Goal: Find specific page/section: Find specific page/section

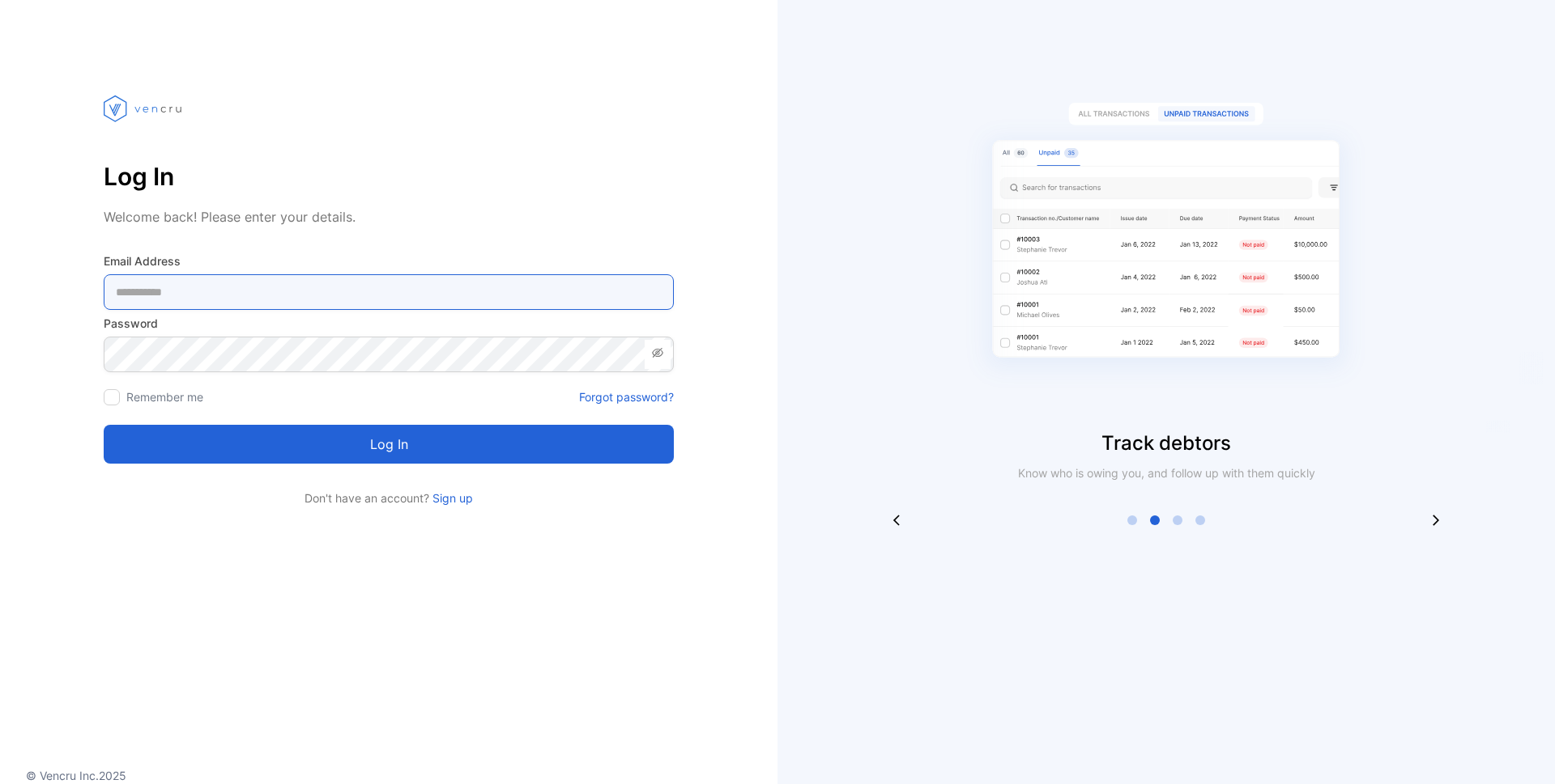
type Address-inputemail "**********"
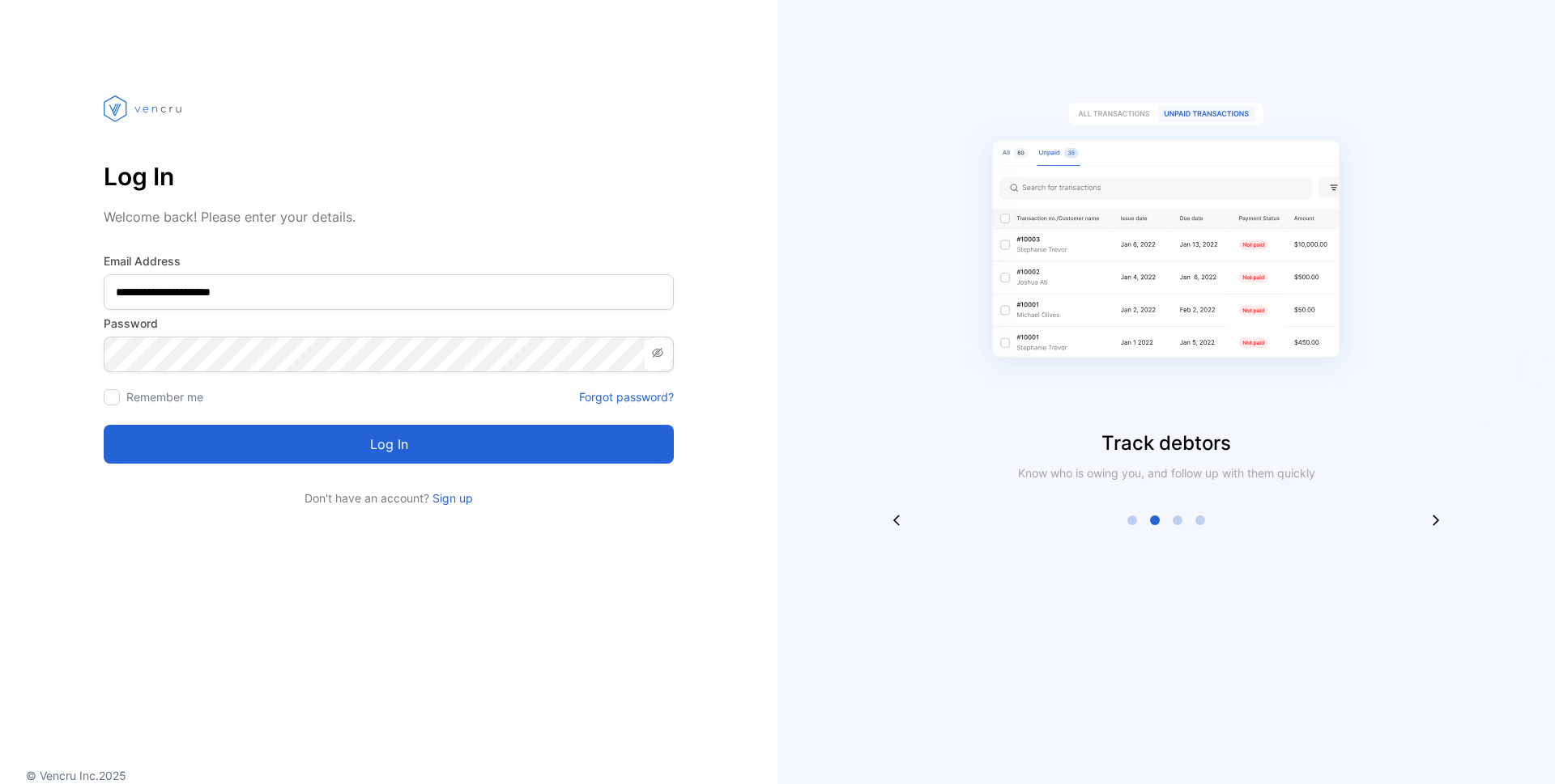
click at [511, 454] on button "Log in" at bounding box center [389, 445] width 570 height 39
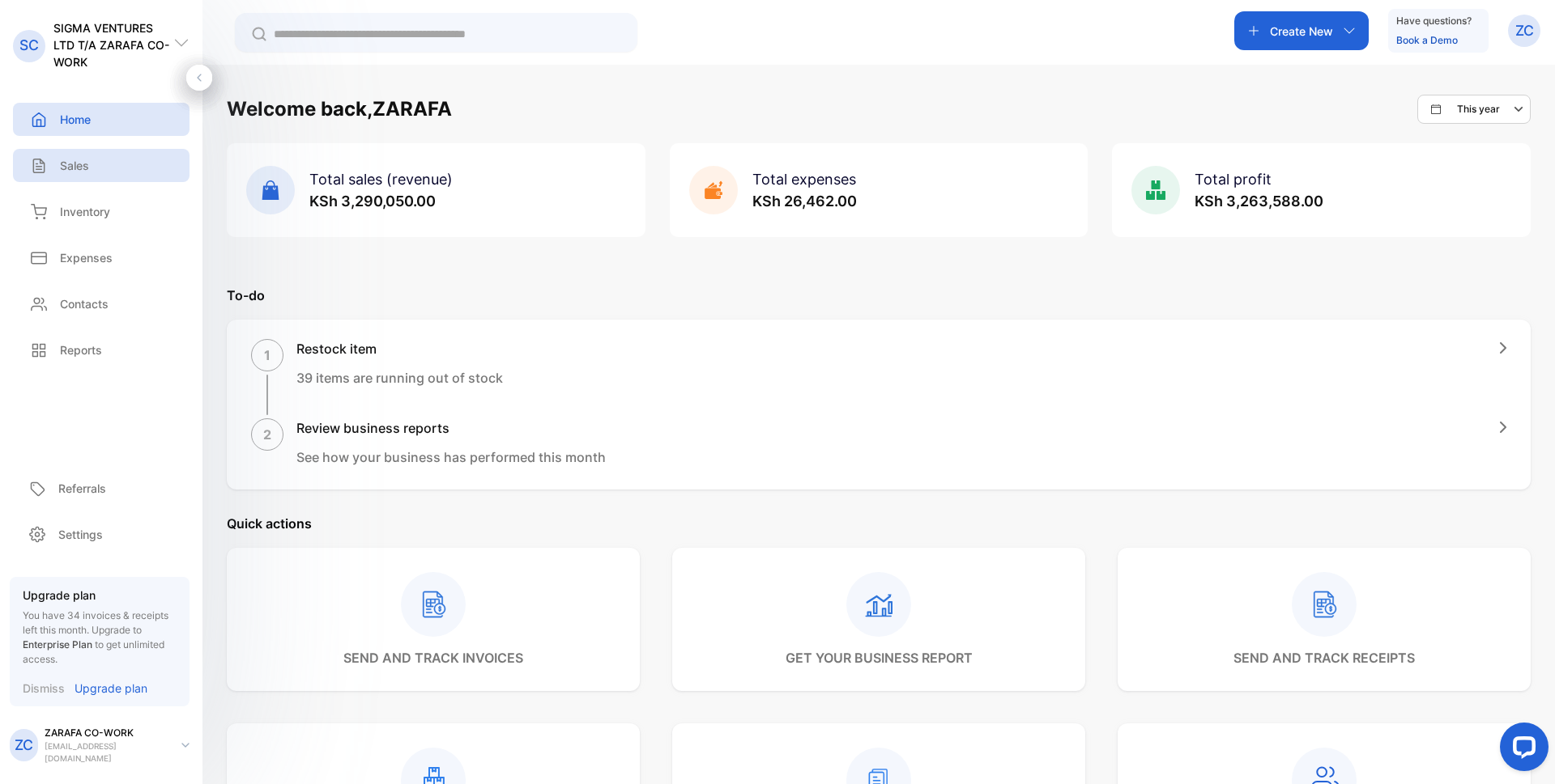
click at [79, 164] on p "Sales" at bounding box center [75, 165] width 29 height 17
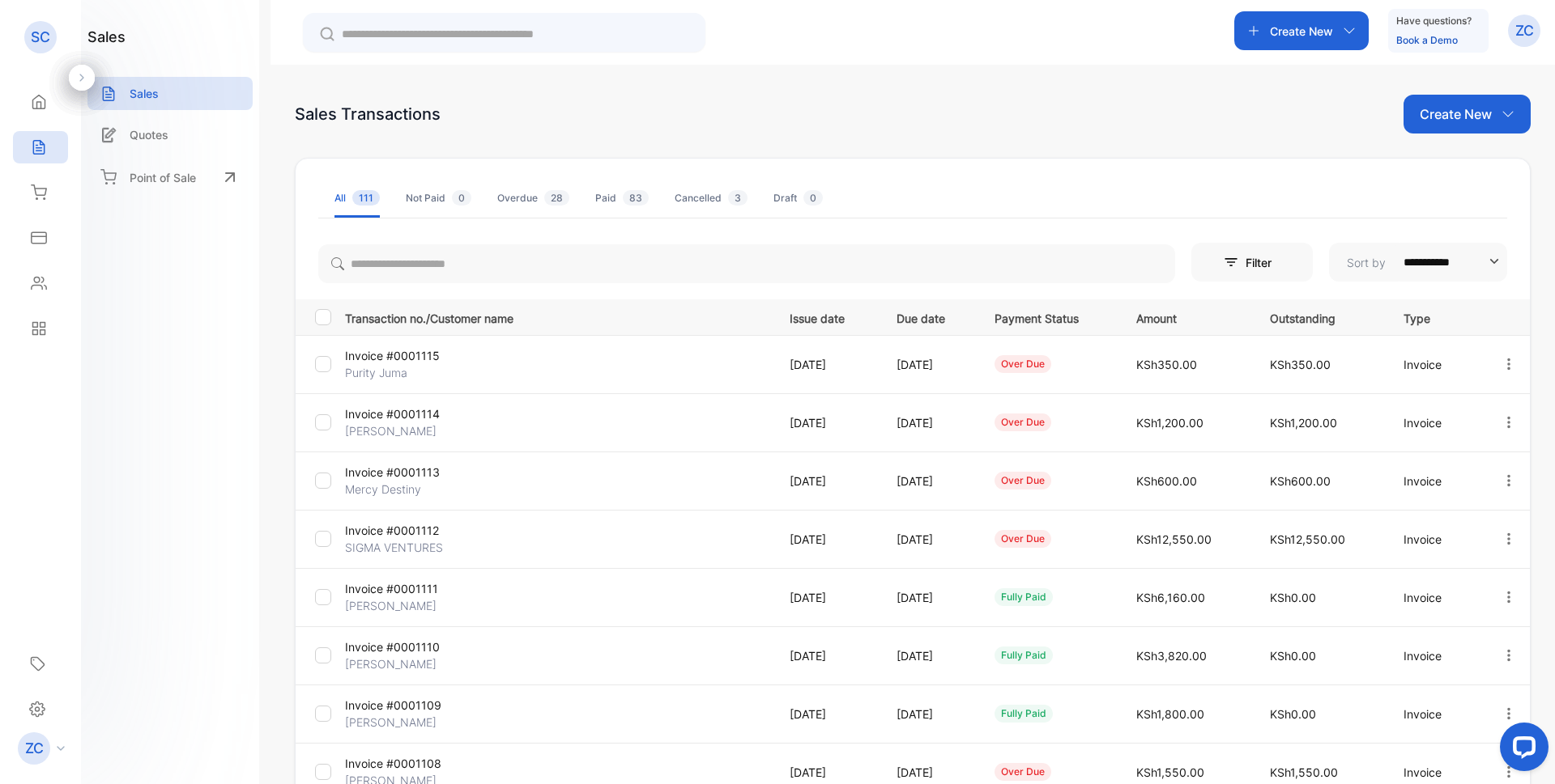
scroll to position [277, 0]
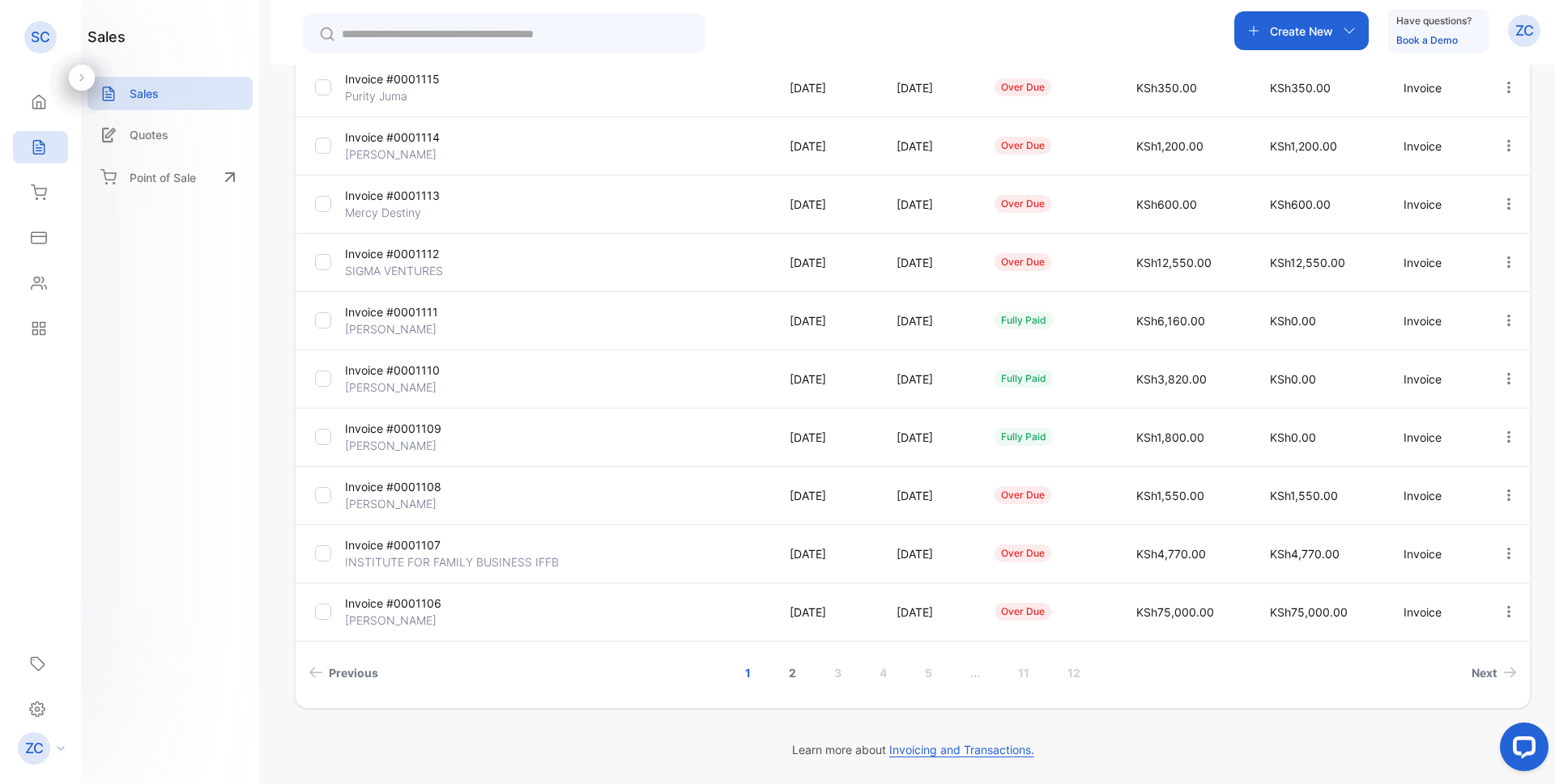
click at [789, 673] on link "2" at bounding box center [792, 672] width 46 height 30
click at [808, 676] on link "3" at bounding box center [814, 672] width 46 height 30
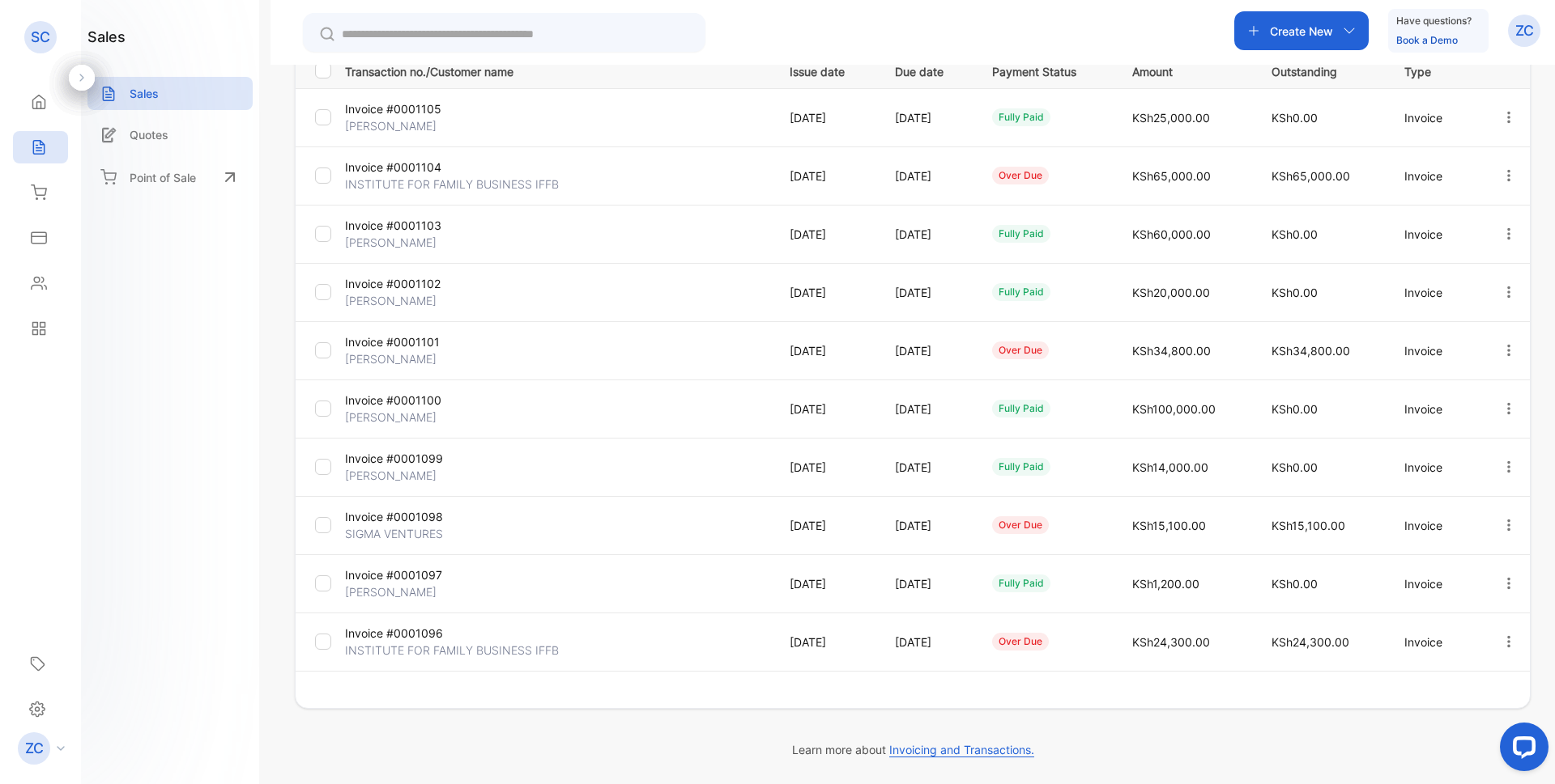
scroll to position [247, 0]
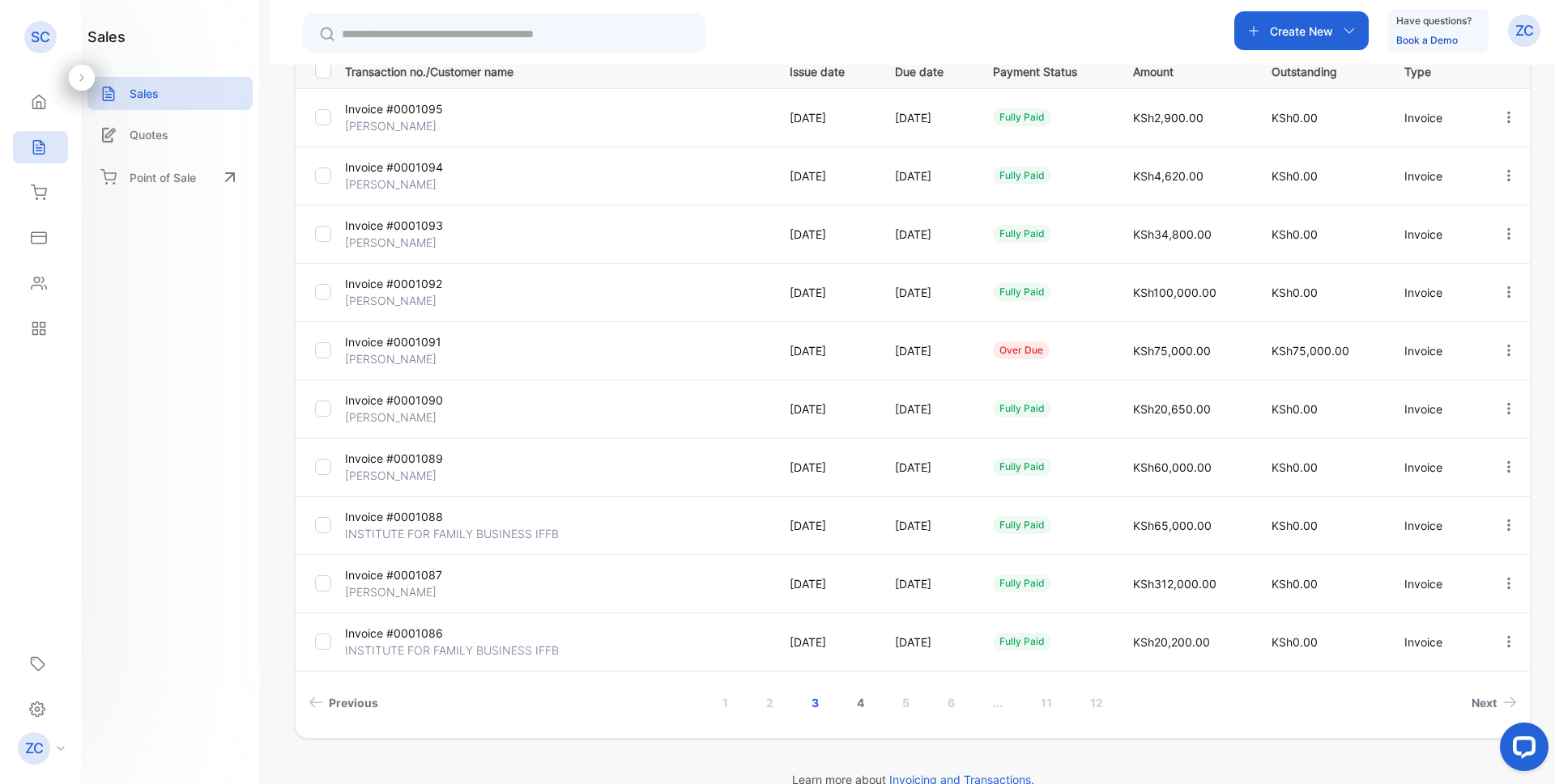
click at [852, 698] on link "4" at bounding box center [860, 702] width 46 height 30
click at [810, 703] on link "3" at bounding box center [814, 702] width 46 height 30
click at [764, 709] on link "2" at bounding box center [769, 702] width 46 height 30
click at [724, 704] on link "1" at bounding box center [724, 702] width 45 height 30
